Goal: Task Accomplishment & Management: Manage account settings

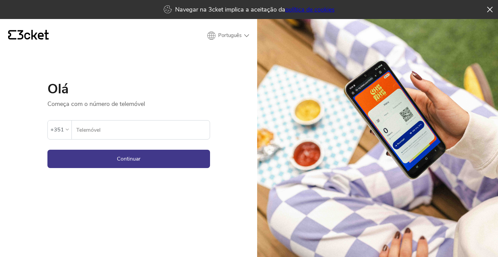
click at [160, 120] on input "Telemóvel" at bounding box center [143, 129] width 134 height 19
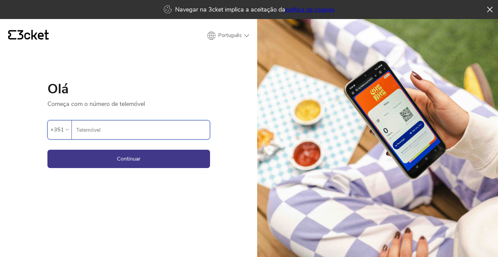
type input "918607541"
click at [148, 149] on button "Continuar" at bounding box center [128, 158] width 163 height 18
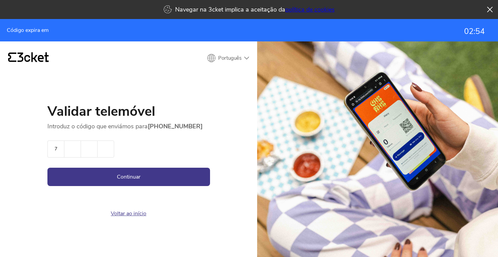
type input "7"
type input "9"
type input "1"
type input "2"
type input "1"
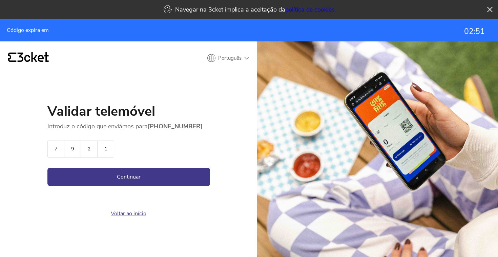
click at [168, 147] on div "Validar telemóvel Introduz o código que enviámos para +351918607541 7 9 2 1 Con…" at bounding box center [128, 162] width 163 height 116
click at [163, 167] on button "Continuar" at bounding box center [128, 176] width 163 height 18
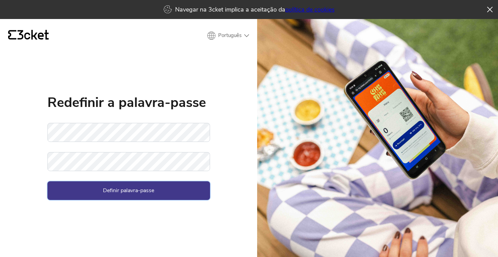
click at [166, 181] on button "Definir palavra-passe" at bounding box center [128, 190] width 163 height 18
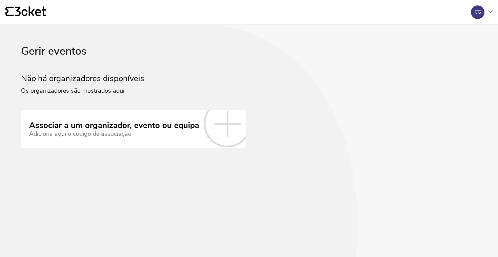
click at [222, 139] on icon at bounding box center [227, 123] width 47 height 47
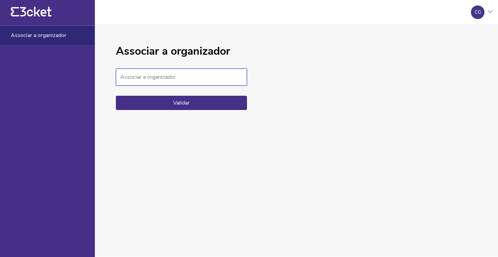
click at [173, 81] on input "Associar a organizador" at bounding box center [181, 76] width 131 height 17
paste input "7051ea405b2f4f6f8425704c85fae90b"
type input "7051ea405b2f4f6f8425704c85fae90b"
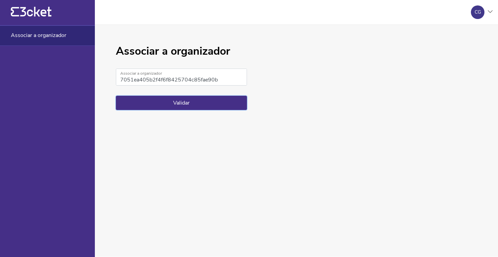
click at [167, 105] on button "Validar" at bounding box center [181, 103] width 131 height 14
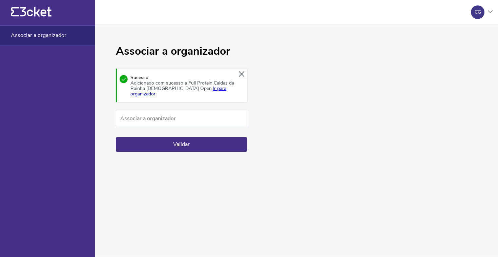
click at [183, 89] on link "Ir para organizador" at bounding box center [179, 91] width 96 height 12
